Goal: Task Accomplishment & Management: Manage account settings

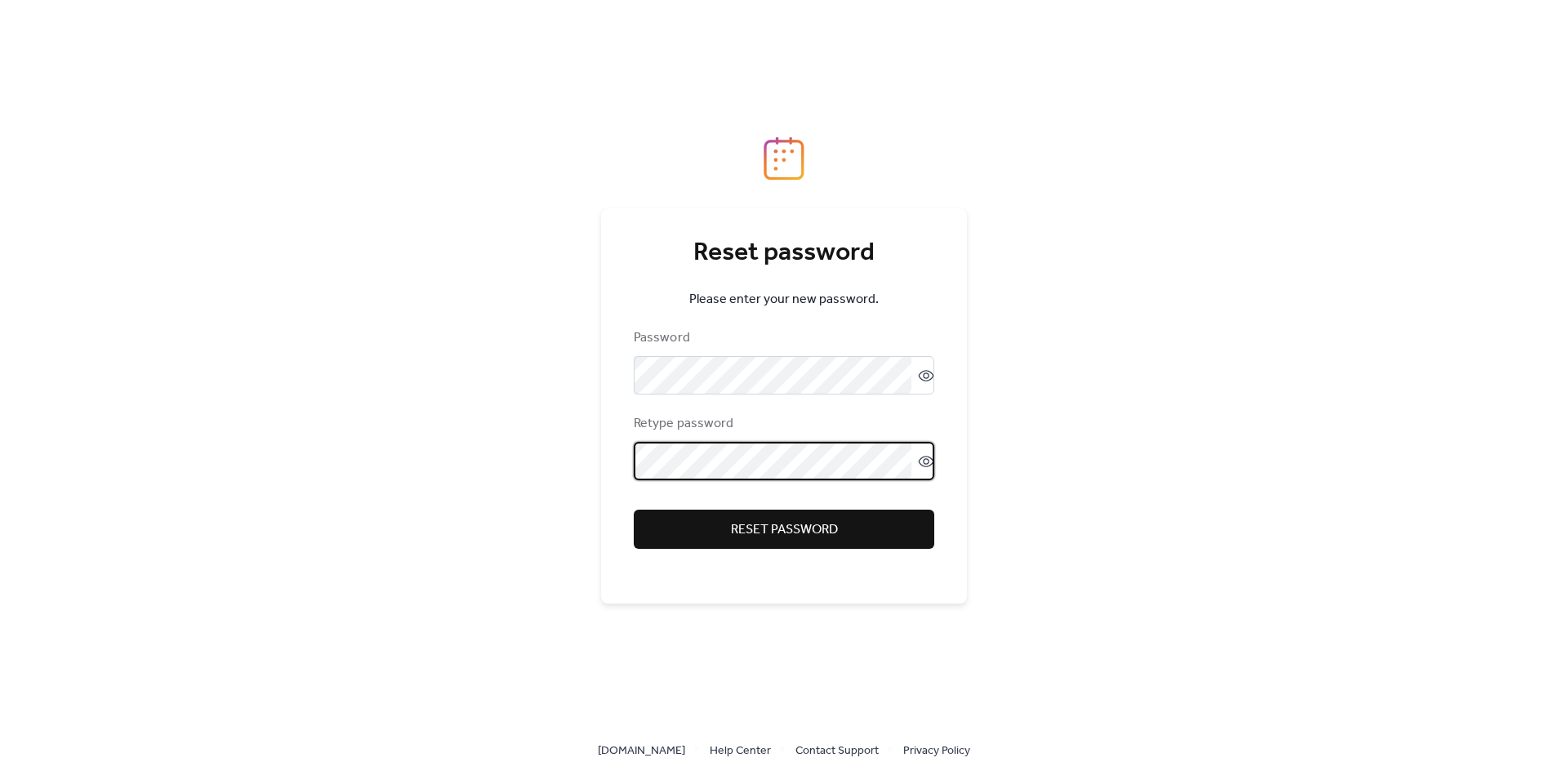
click at [762, 525] on span "Reset password" at bounding box center [784, 530] width 107 height 20
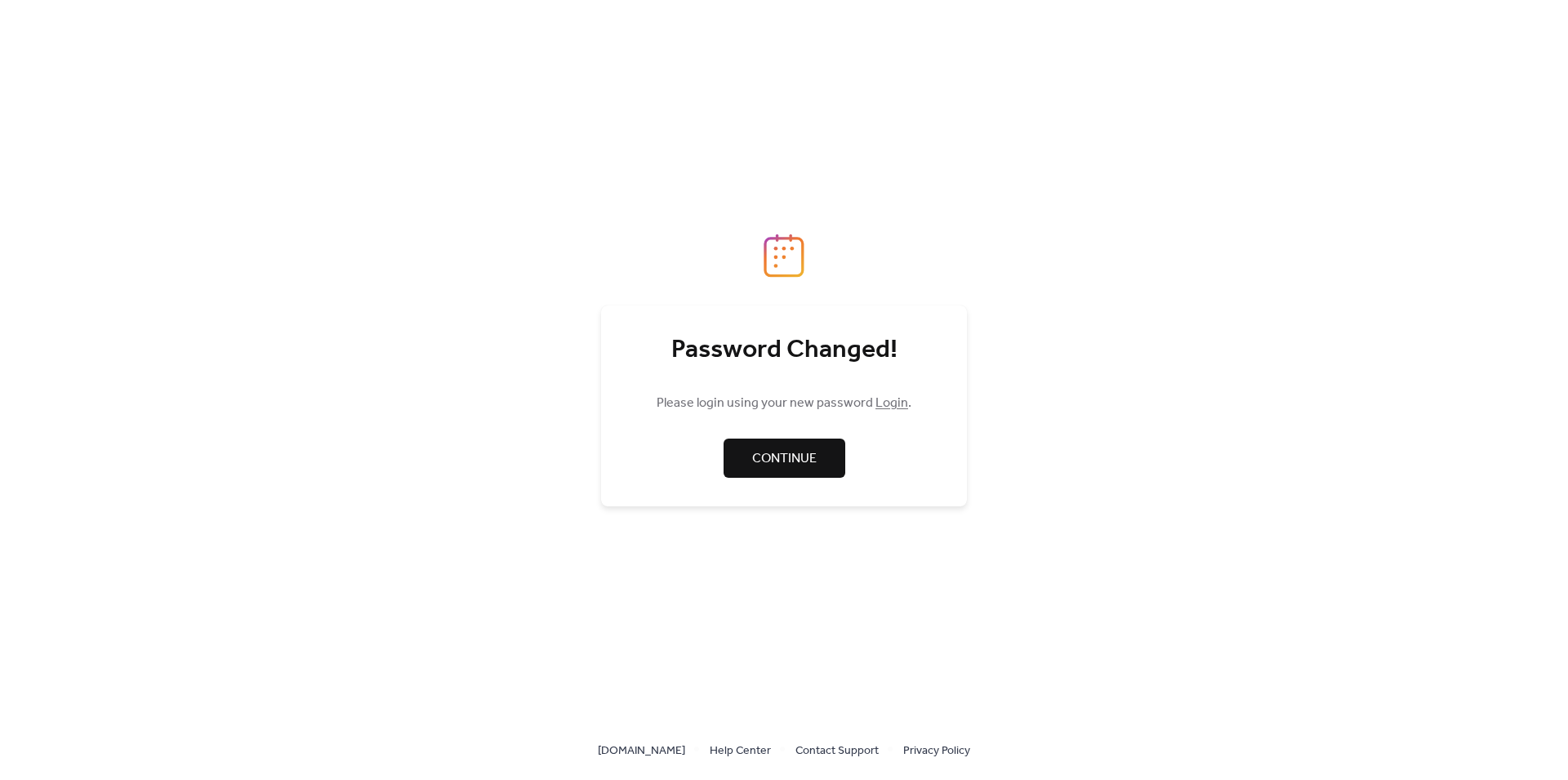
click at [772, 467] on span "Continue" at bounding box center [784, 459] width 65 height 20
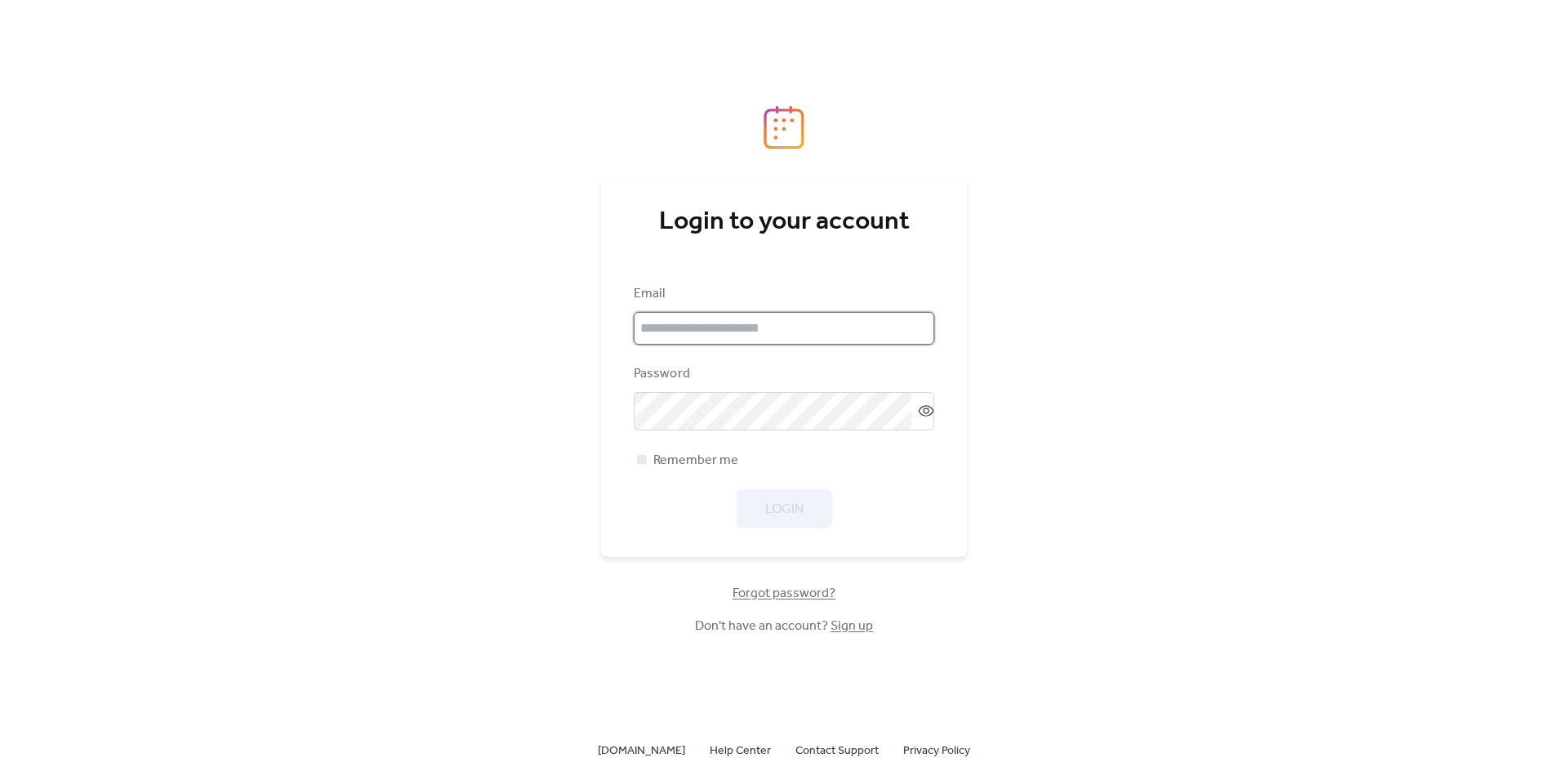
click at [710, 339] on input "email" at bounding box center [783, 328] width 300 height 33
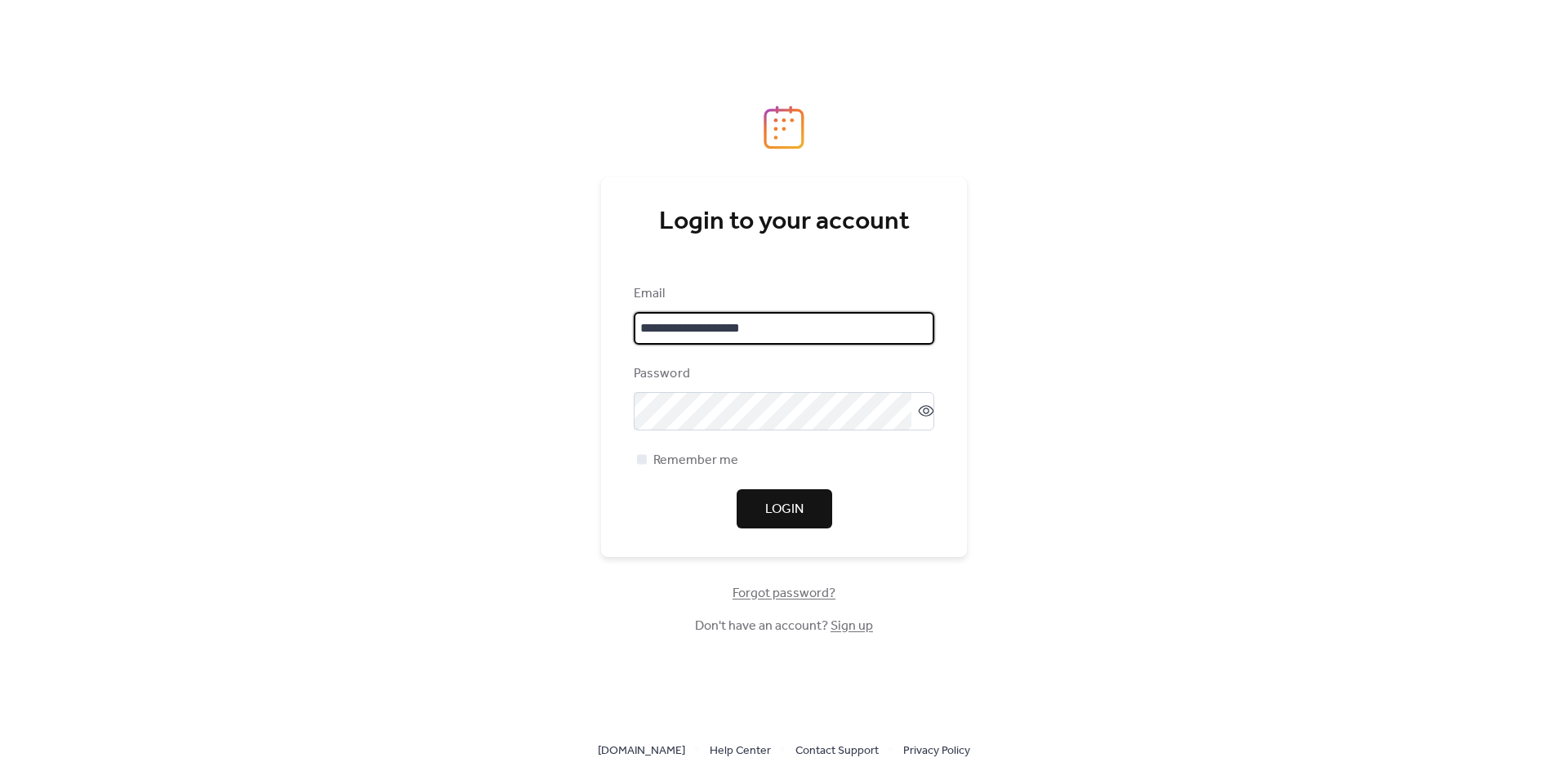
type input "**********"
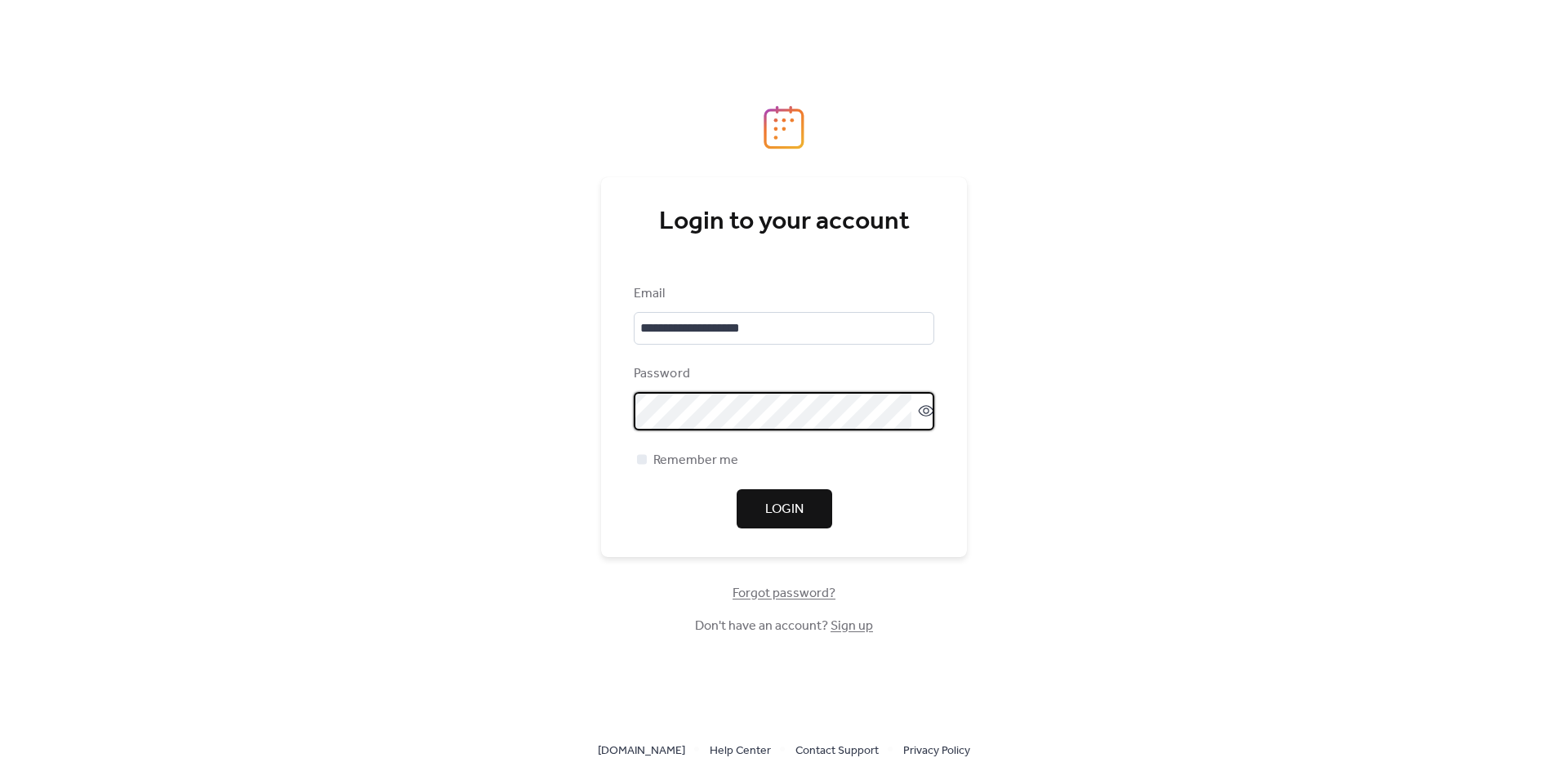
click at [792, 508] on span "Login" at bounding box center [784, 510] width 38 height 20
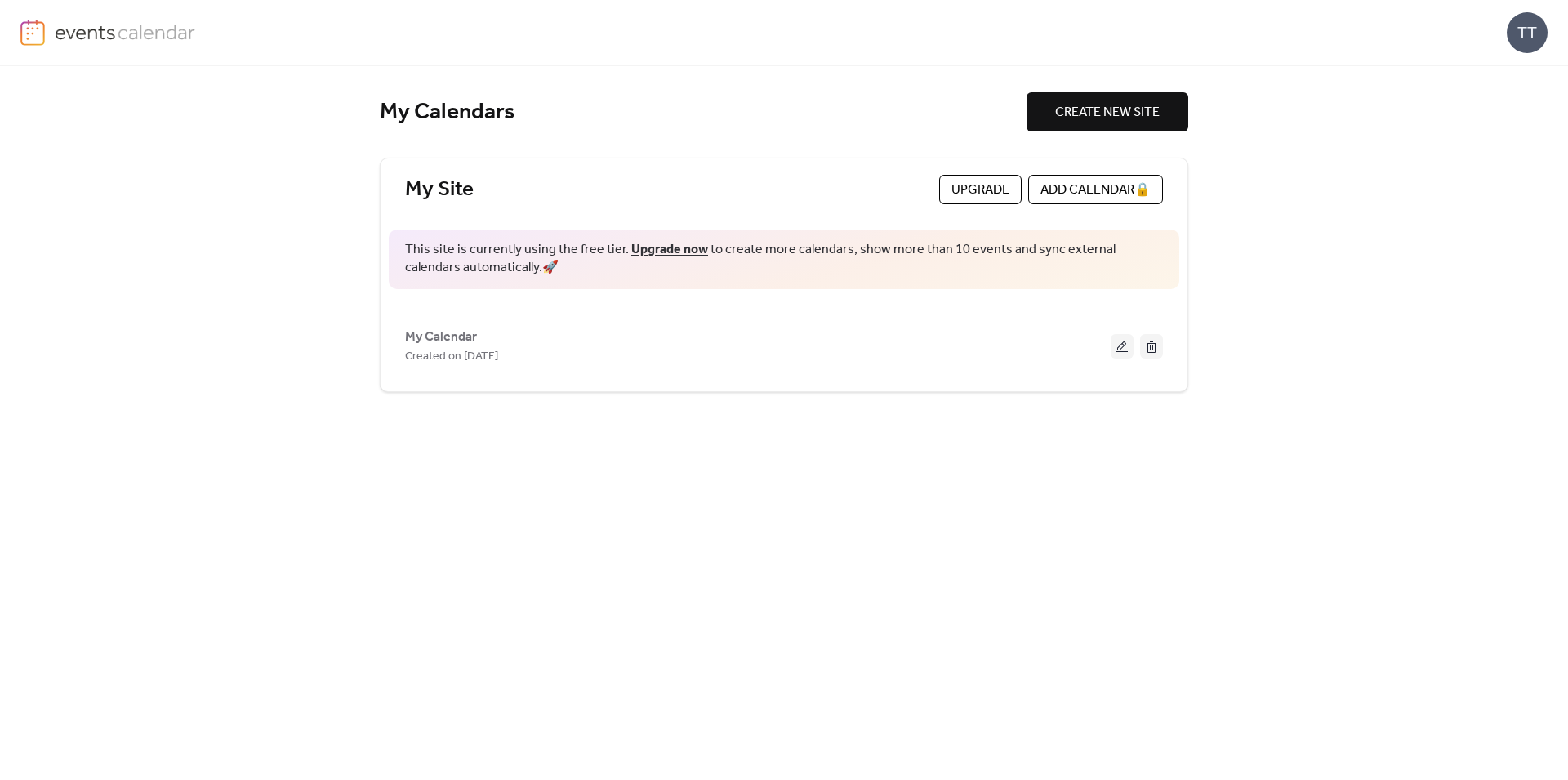
click at [1532, 51] on div "TT" at bounding box center [1526, 33] width 41 height 41
click at [1514, 80] on span "Account" at bounding box center [1494, 74] width 48 height 20
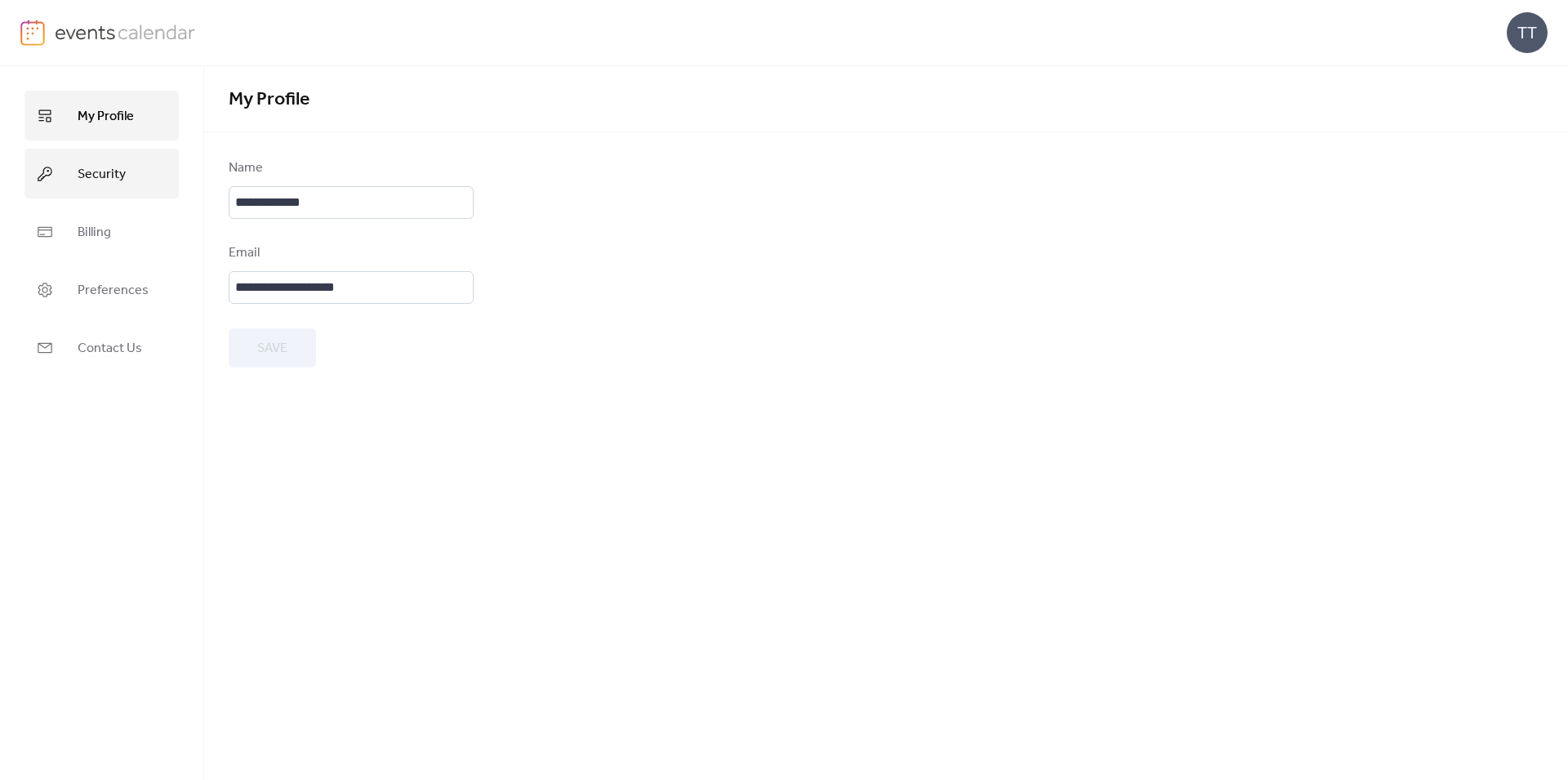
click at [114, 191] on link "Security" at bounding box center [102, 174] width 154 height 50
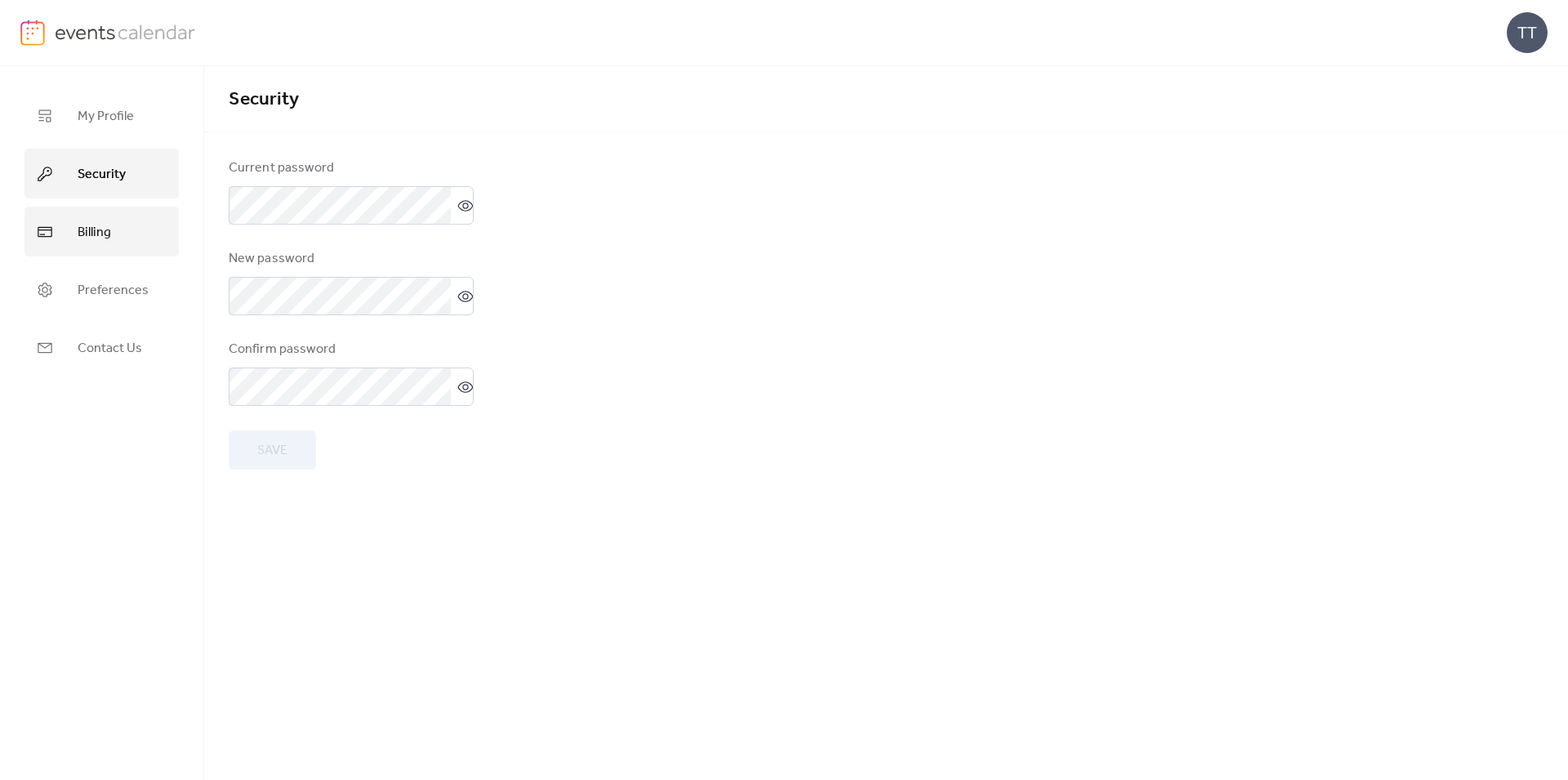
click at [109, 220] on span "Billing" at bounding box center [95, 232] width 34 height 26
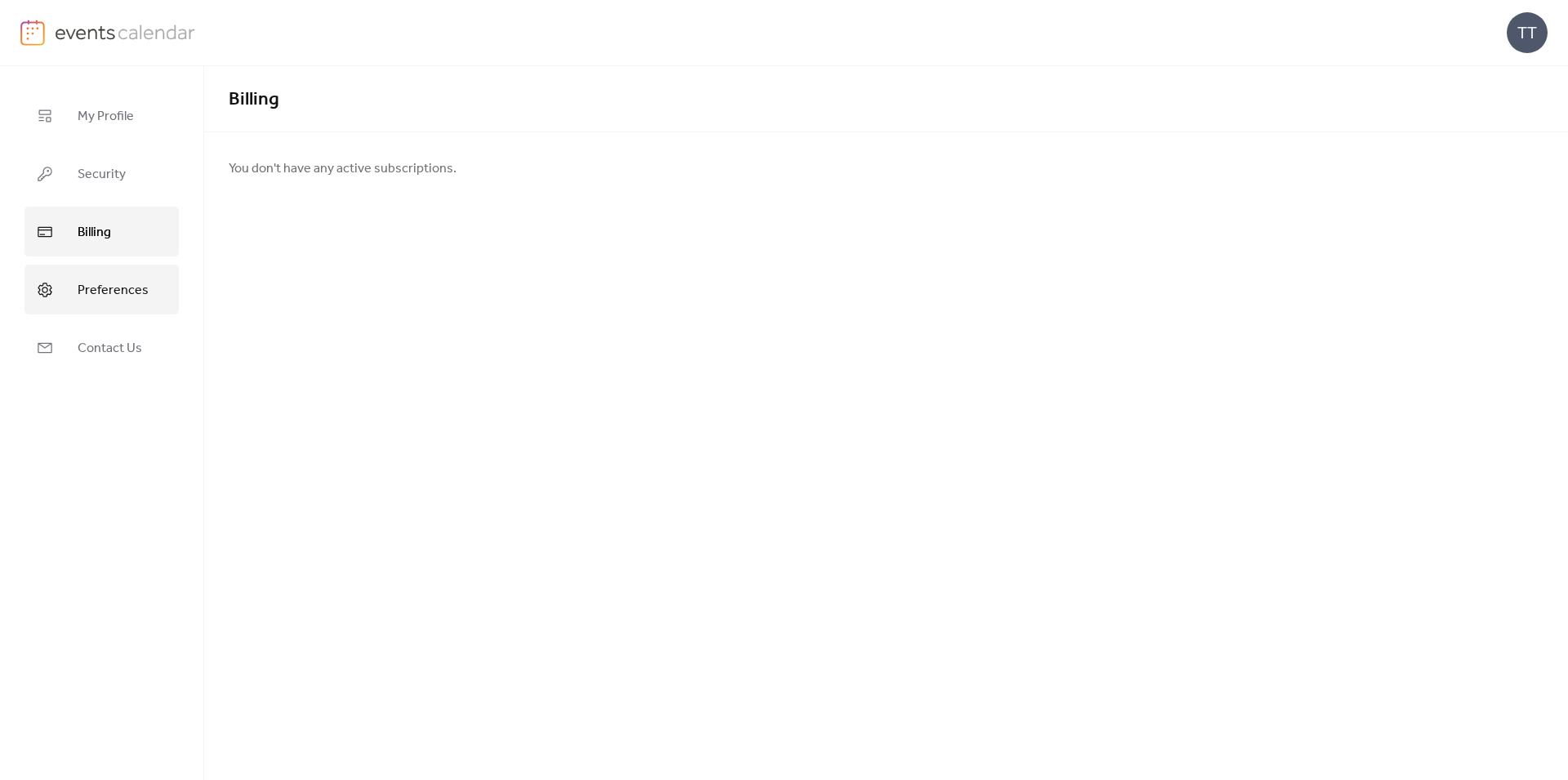
click at [113, 275] on link "Preferences" at bounding box center [102, 290] width 154 height 50
click at [113, 339] on span "Contact Us" at bounding box center [110, 348] width 65 height 26
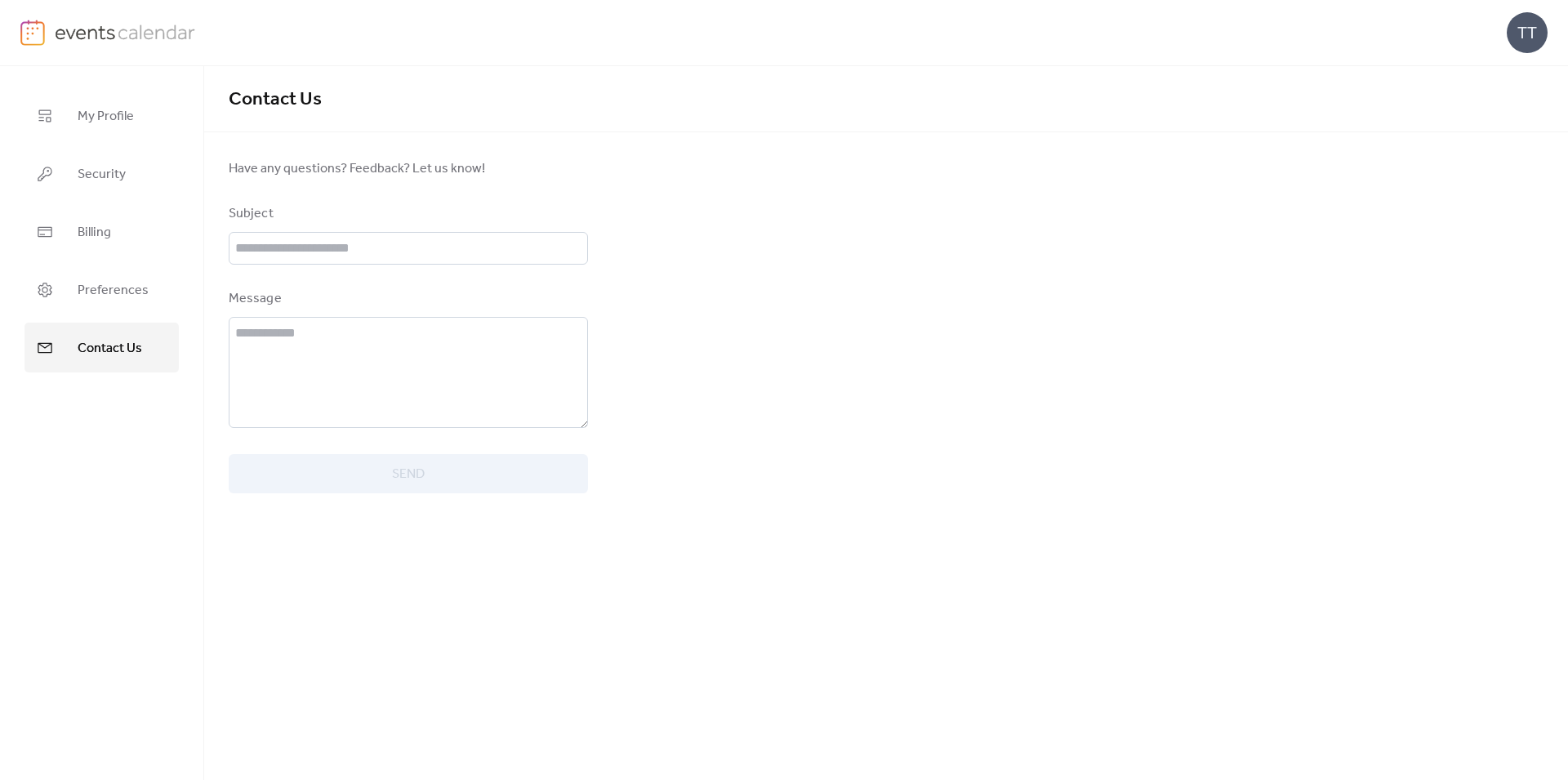
click at [102, 205] on ul "My Profile Security Billing Preferences Contact Us" at bounding box center [102, 231] width 154 height 282
click at [102, 180] on span "Security" at bounding box center [102, 174] width 48 height 26
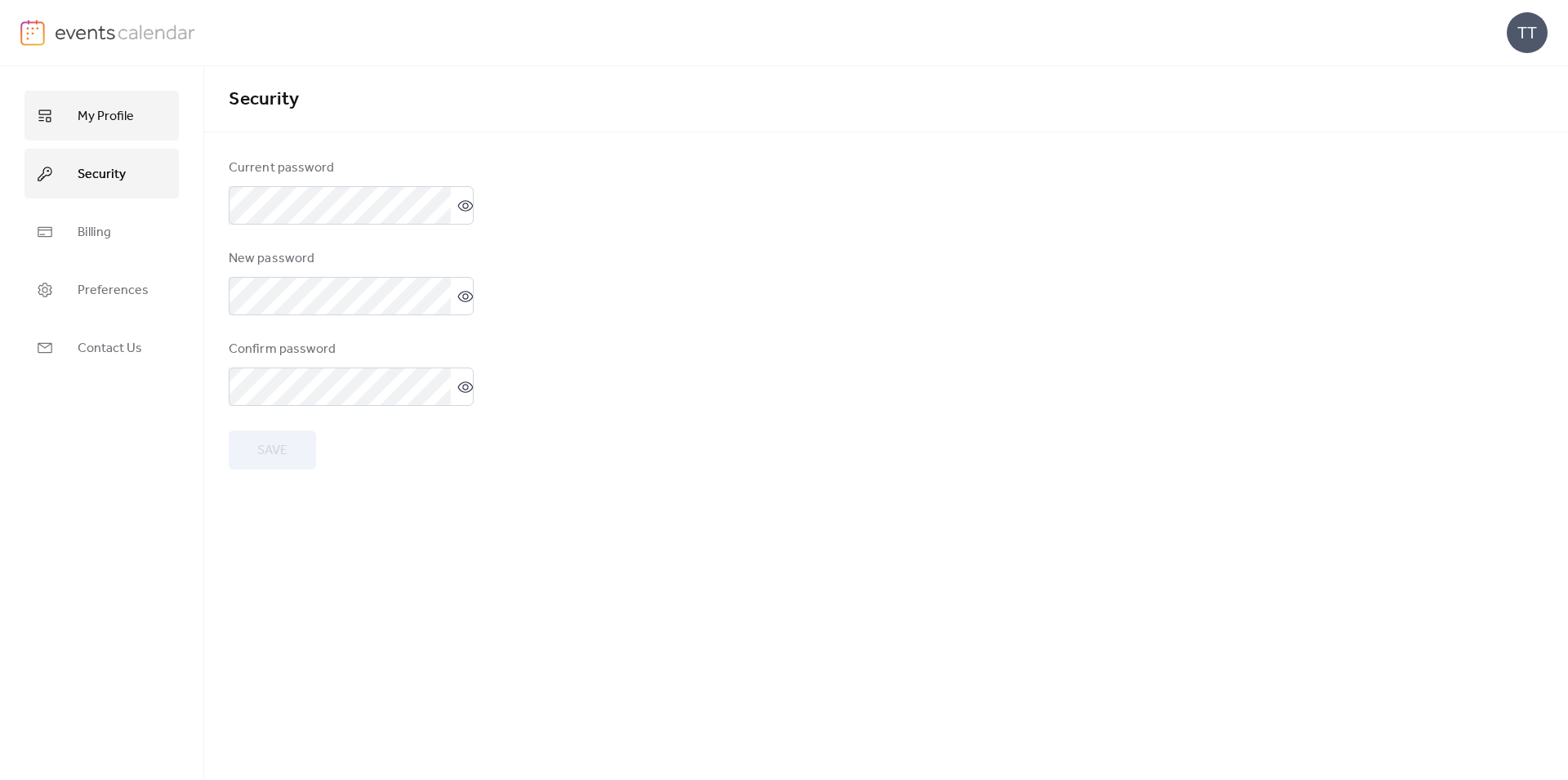
click at [99, 134] on link "My Profile" at bounding box center [102, 115] width 154 height 50
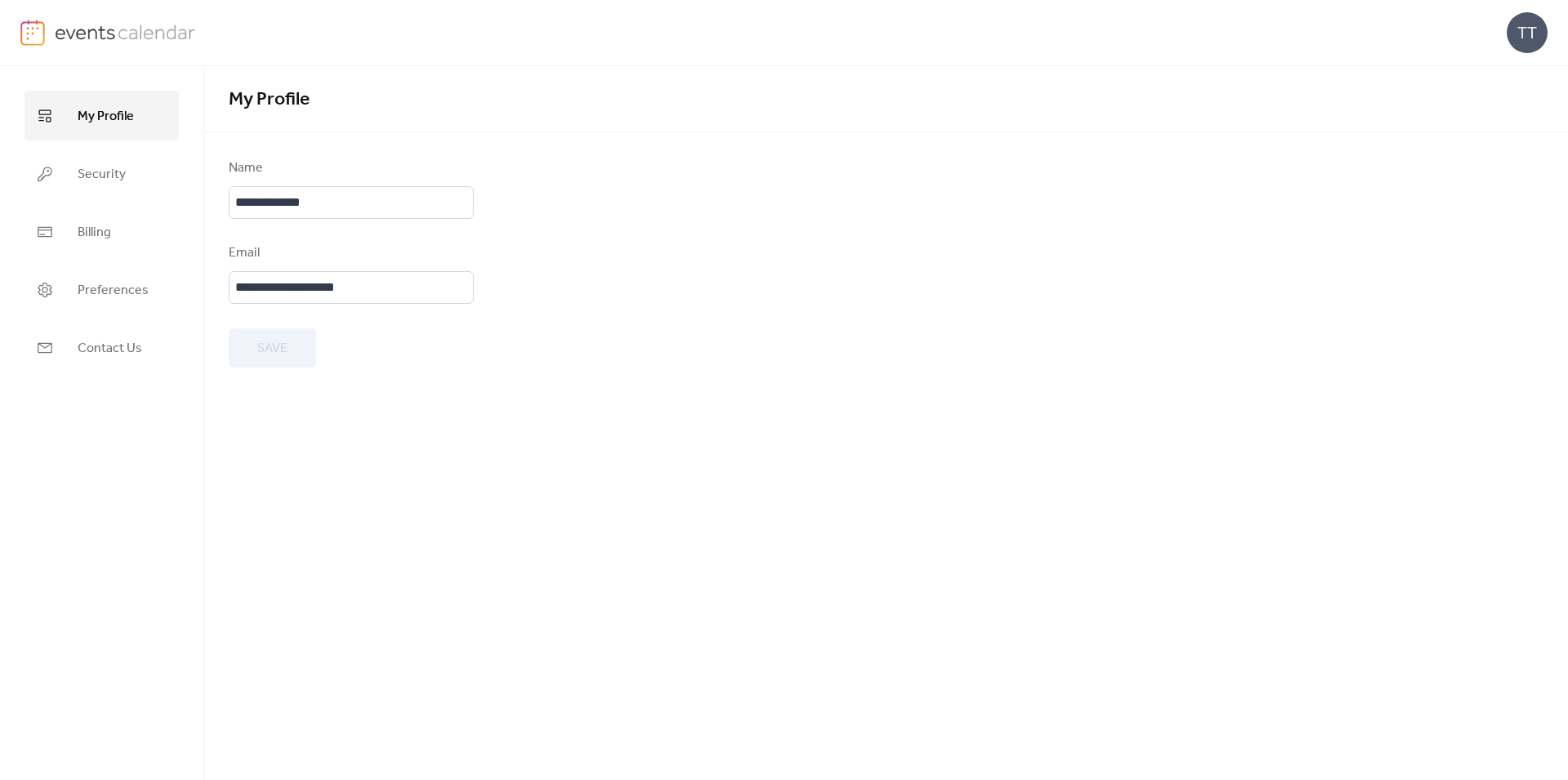
click at [50, 35] on link at bounding box center [108, 32] width 175 height 26
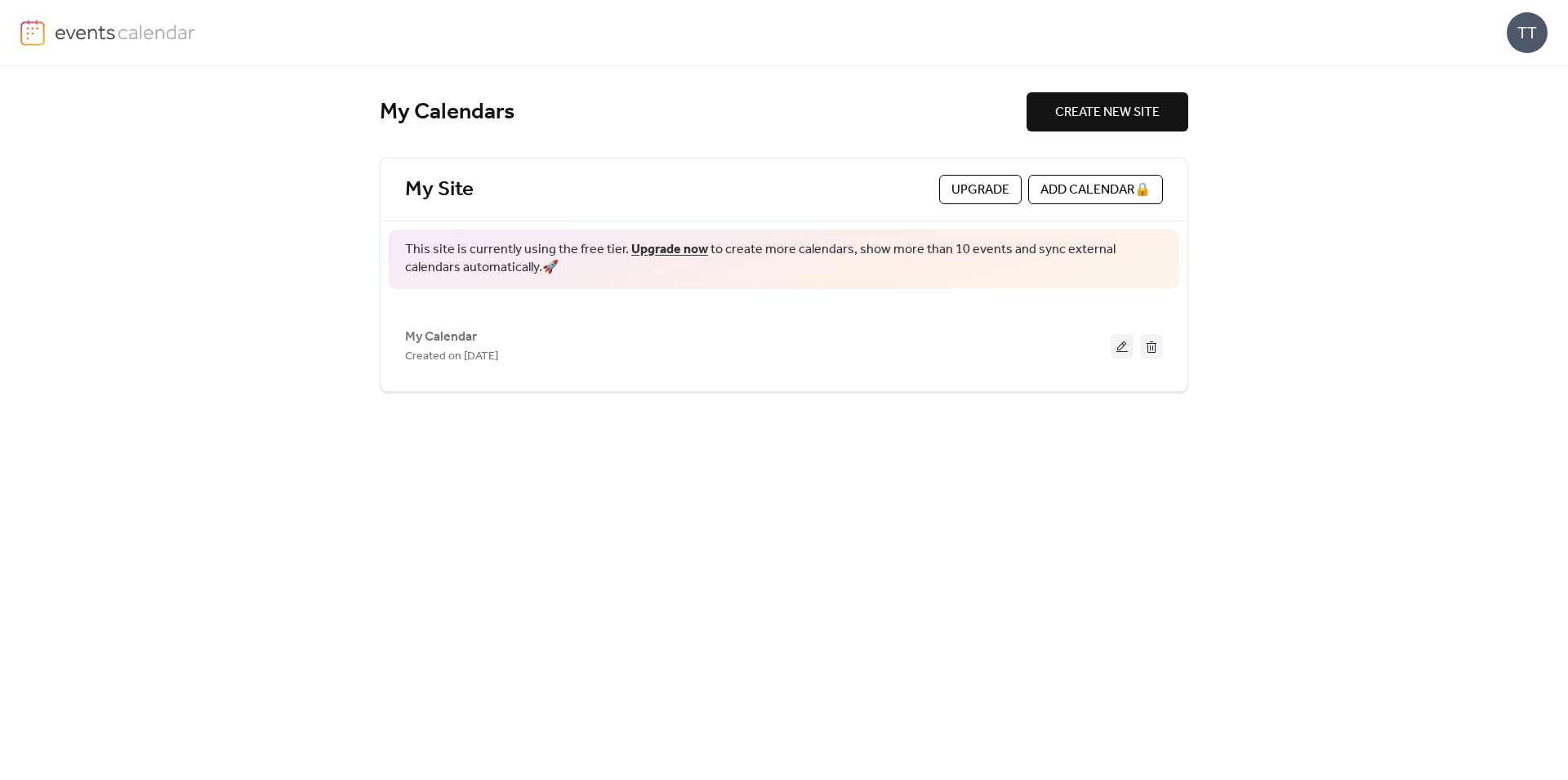
click at [1542, 35] on div "TT" at bounding box center [1526, 33] width 41 height 41
